Goal: Information Seeking & Learning: Learn about a topic

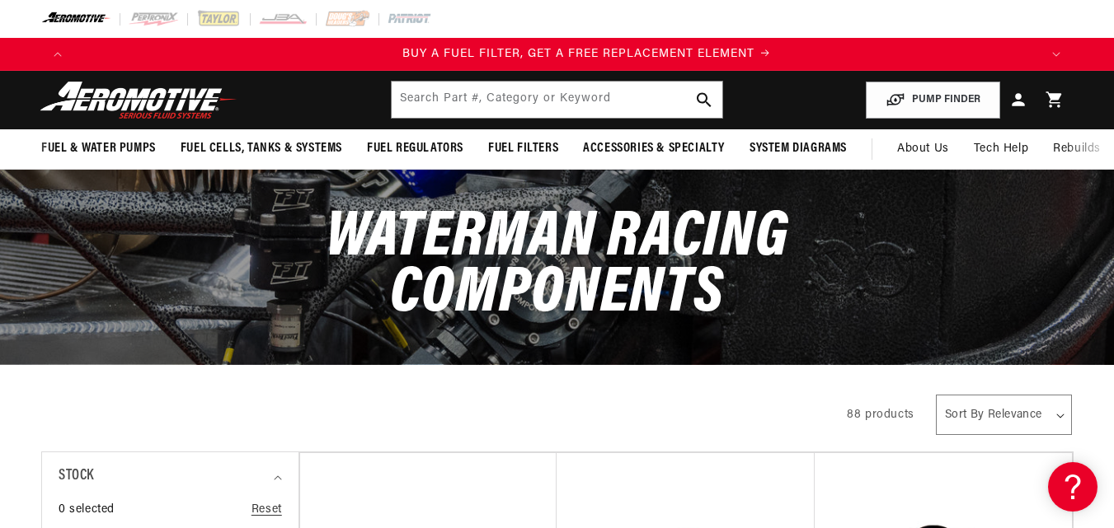
scroll to position [0, 965]
drag, startPoint x: 0, startPoint y: 0, endPoint x: 473, endPoint y: 102, distance: 484.0
click at [473, 102] on input "text" at bounding box center [557, 100] width 331 height 36
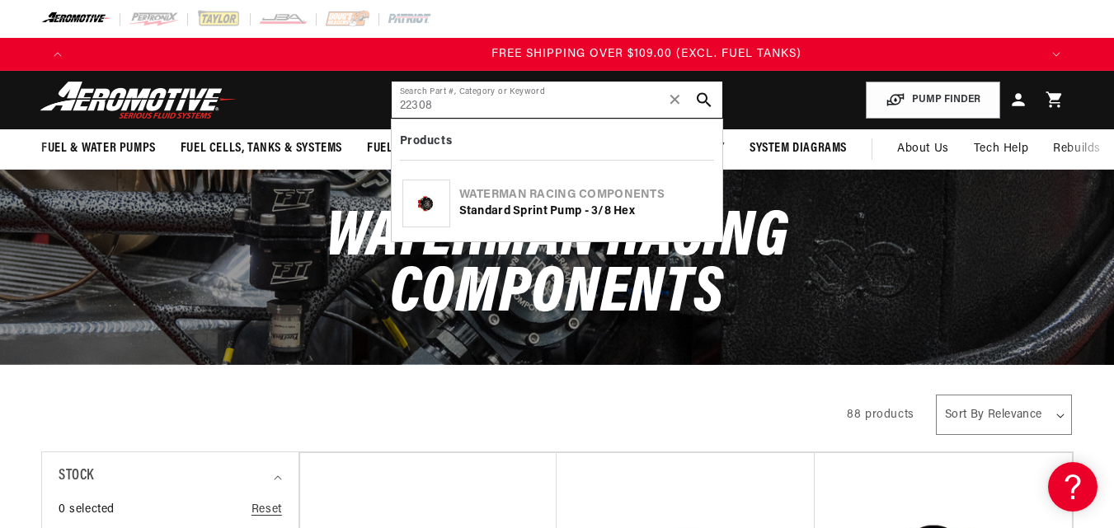
scroll to position [0, 2895]
type input "22308"
click at [497, 190] on div "Waterman Racing Components" at bounding box center [585, 195] width 253 height 16
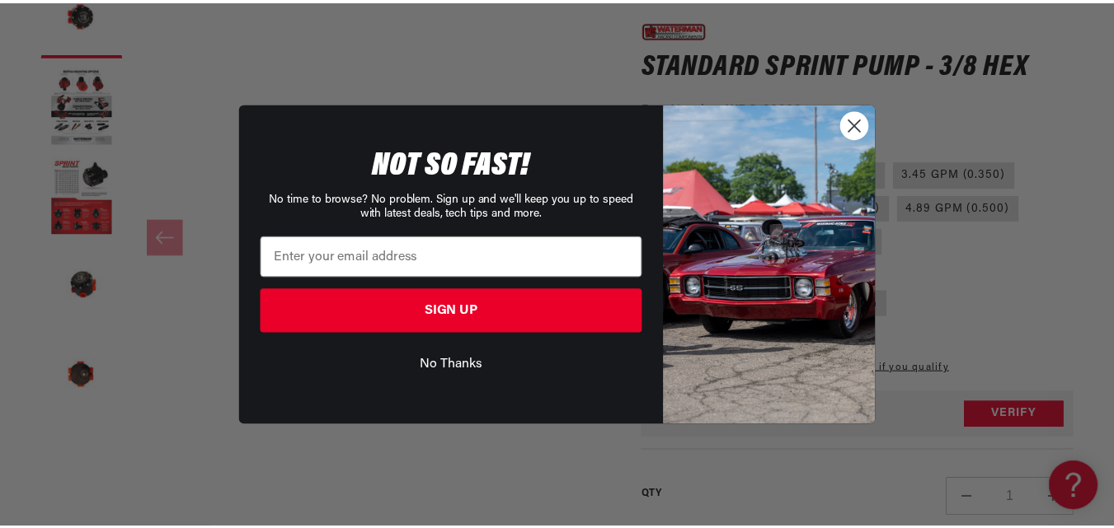
scroll to position [0, 2933]
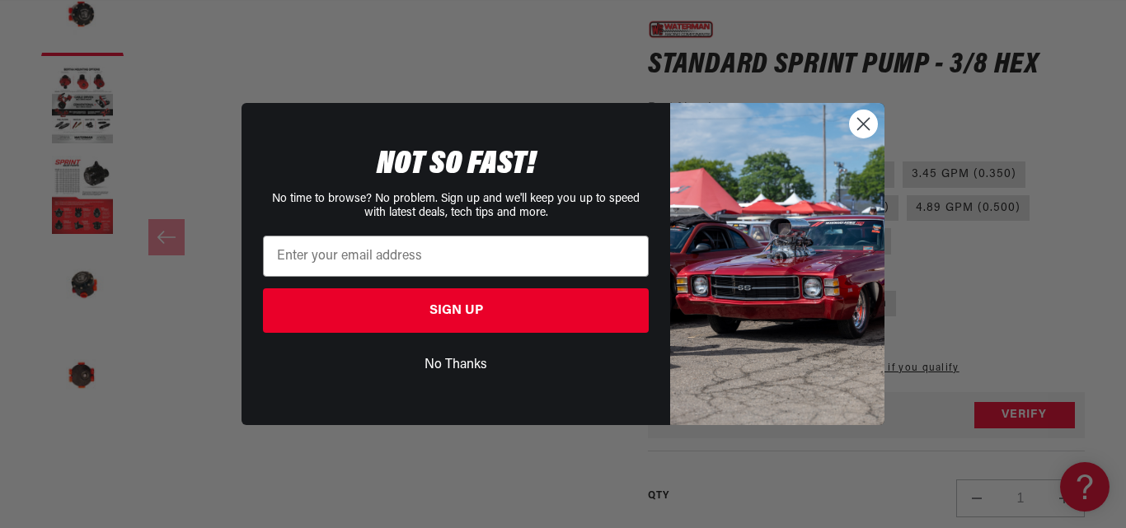
click at [865, 120] on circle "Close dialog" at bounding box center [863, 123] width 27 height 27
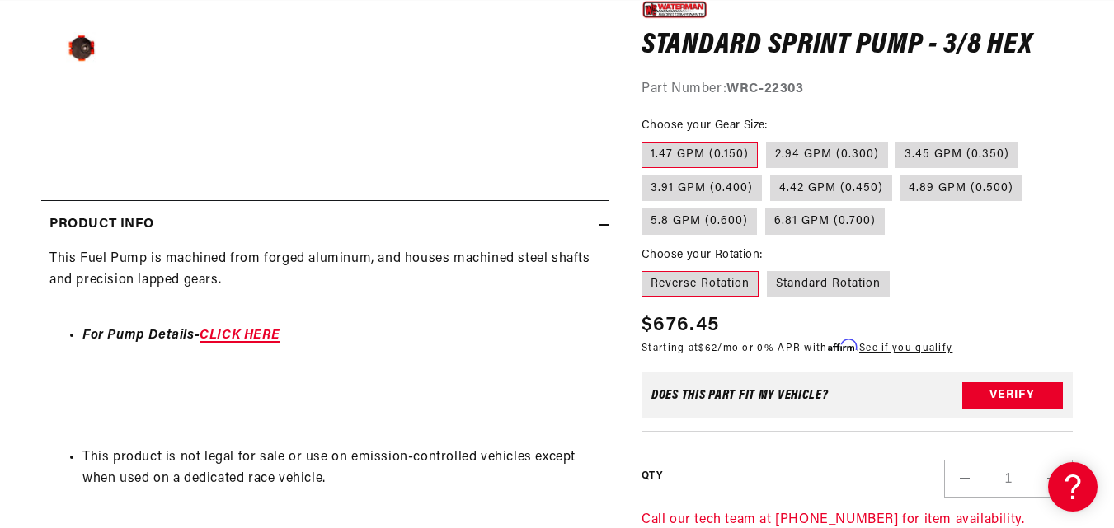
scroll to position [0, 965]
click at [248, 331] on link "CLICK HERE" at bounding box center [239, 335] width 80 height 13
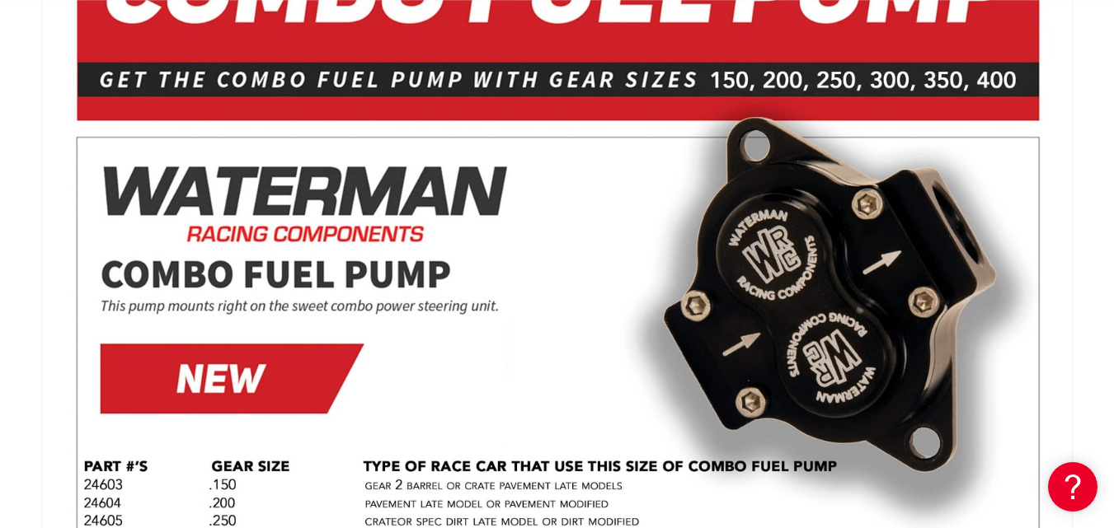
scroll to position [0, 1930]
drag, startPoint x: 1117, startPoint y: 40, endPoint x: 1125, endPoint y: 67, distance: 27.6
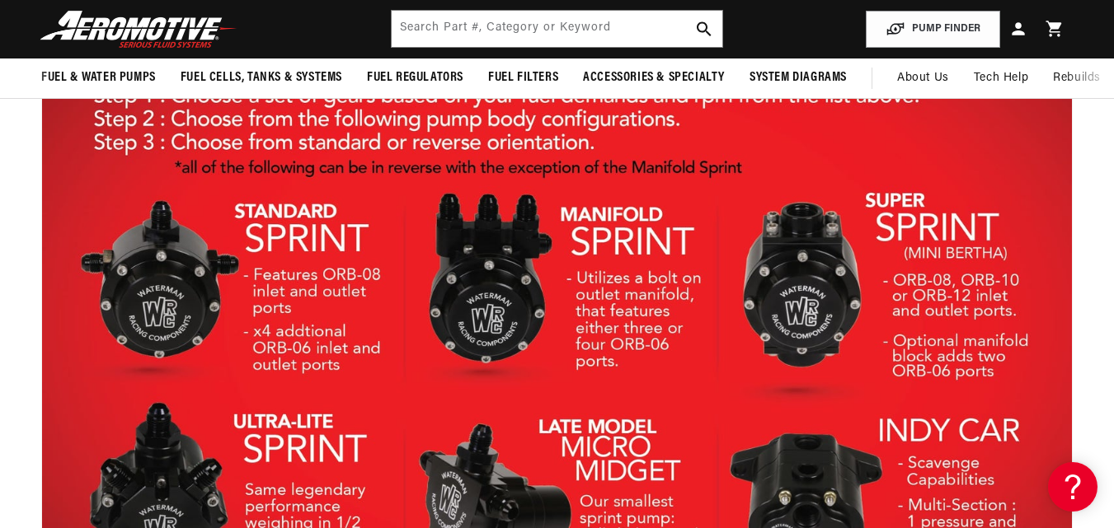
scroll to position [0, 0]
